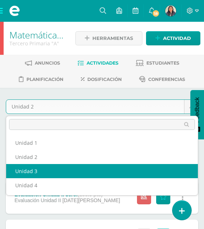
select select "Unidad 3"
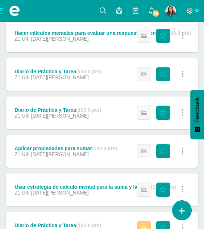
scroll to position [1146, 0]
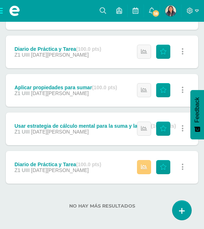
click at [91, 133] on div "Z1 UIII [DATE][PERSON_NAME]" at bounding box center [96, 132] width 162 height 6
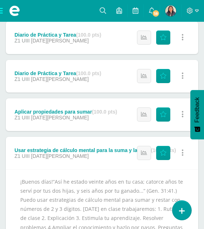
scroll to position [1092, 0]
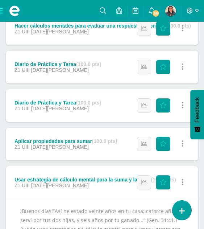
click at [76, 150] on div "Aplicar propiedades para sumar (100.0 pts) Z1 UIII [DATE][PERSON_NAME]" at bounding box center [66, 144] width 120 height 33
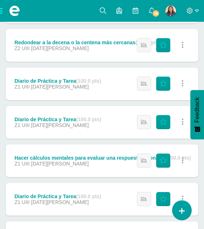
scroll to position [958, 0]
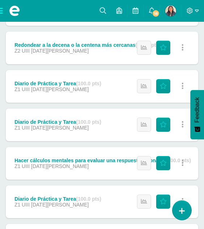
click at [84, 159] on div "Hacer cálculos mentales para evaluar una respuesta razonable (100.0 pts)" at bounding box center [103, 161] width 177 height 6
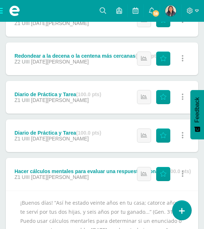
scroll to position [944, 0]
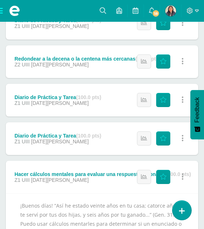
click at [85, 58] on div "Redondear a la decena o la centena más cercanas (100.0 pts)" at bounding box center [88, 59] width 146 height 6
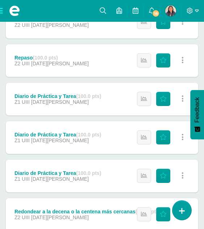
scroll to position [788, 0]
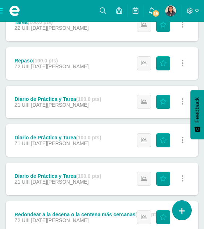
click at [72, 58] on div "Repaso (100.0 pts) Z2 UIII [DATE][PERSON_NAME] Estatus de Actividad: 0 Estudian…" at bounding box center [102, 63] width 193 height 33
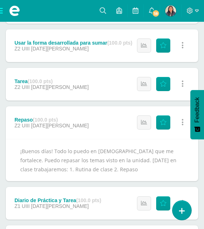
scroll to position [726, 0]
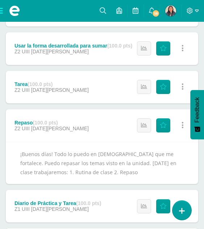
click at [76, 44] on div "Usar la forma desarrollada para sumar (100.0 pts)" at bounding box center [74, 46] width 118 height 6
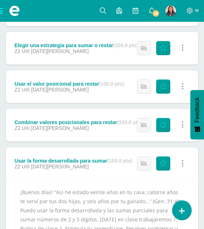
scroll to position [589, 0]
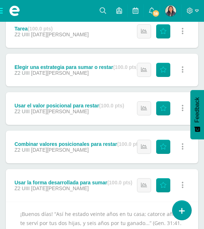
click at [74, 144] on div "Combinar valores posicionales para restar (100.0 pts)" at bounding box center [79, 144] width 128 height 6
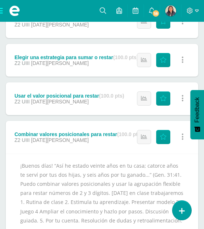
scroll to position [592, 0]
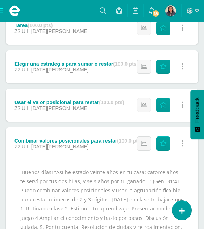
click at [85, 97] on div "Usar el valor posicional para restar (100.0 pts) Z2 UIII [DATE][PERSON_NAME]" at bounding box center [69, 105] width 127 height 33
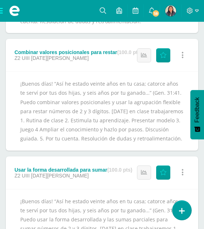
scroll to position [749, 0]
